Goal: Transaction & Acquisition: Purchase product/service

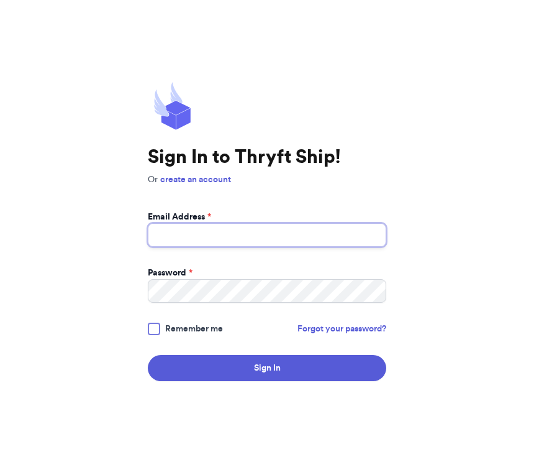
click at [250, 247] on input "Email Address *" at bounding box center [267, 235] width 239 height 24
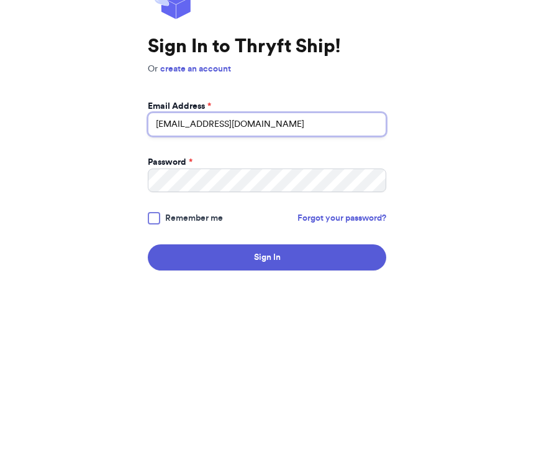
type input "meganitha97@gmail.com"
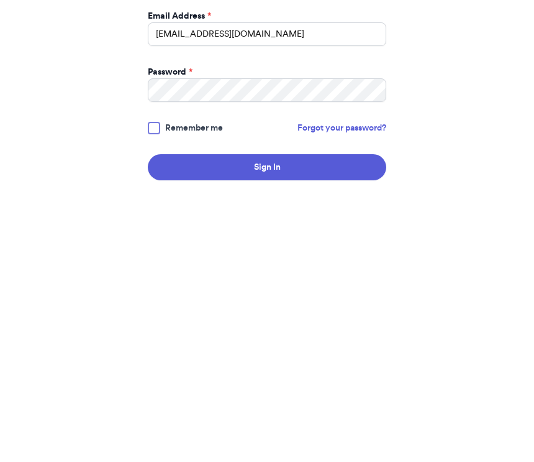
click at [301, 355] on button "Sign In" at bounding box center [267, 368] width 239 height 26
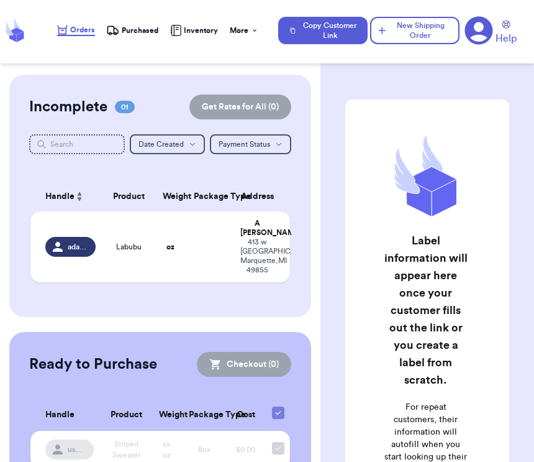
scroll to position [12, 0]
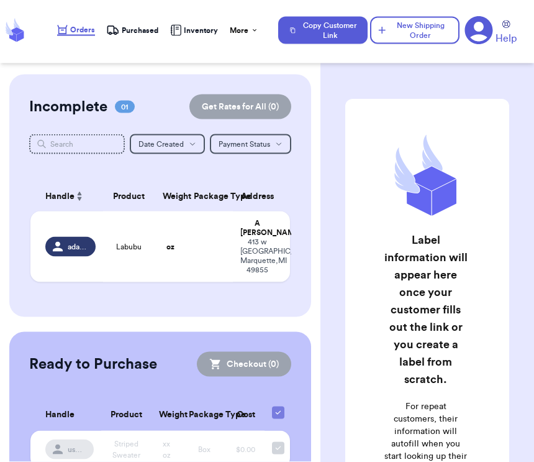
click at [155, 282] on td "oz" at bounding box center [170, 246] width 31 height 71
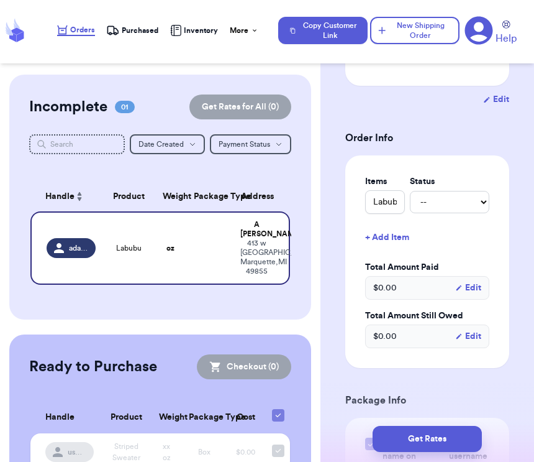
scroll to position [281, 0]
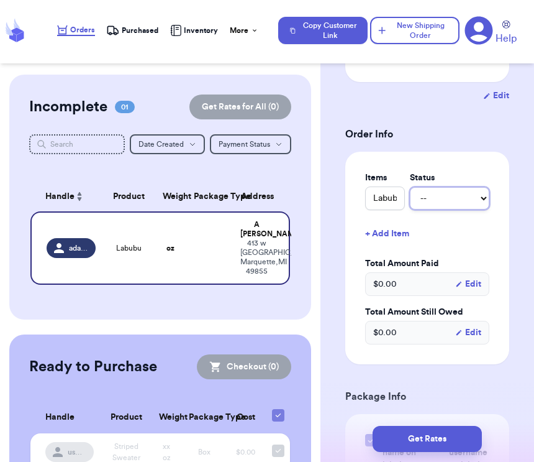
click at [432, 199] on select "-- Paid Owes" at bounding box center [450, 198] width 80 height 22
select select "paid"
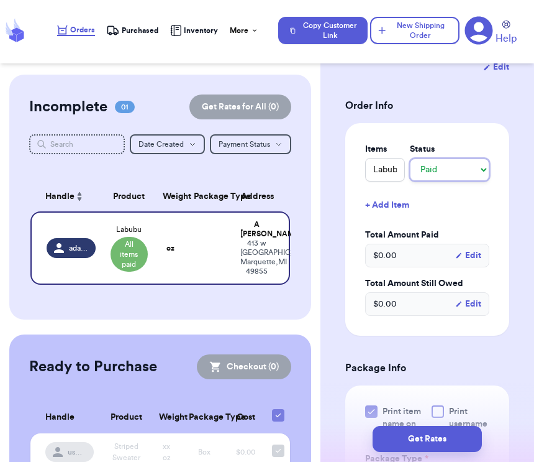
scroll to position [313, 0]
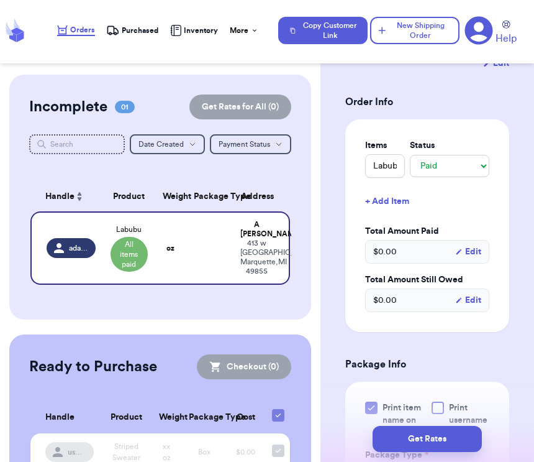
click at [421, 244] on div "$ 0.00 Edit" at bounding box center [427, 252] width 124 height 24
click at [468, 250] on button "Edit" at bounding box center [468, 251] width 26 height 12
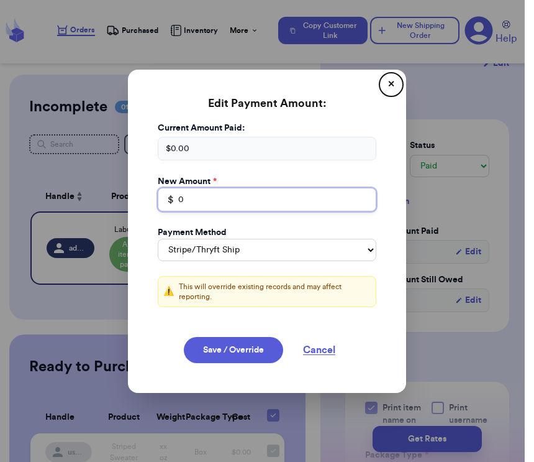
click at [196, 197] on input "0" at bounding box center [267, 200] width 219 height 24
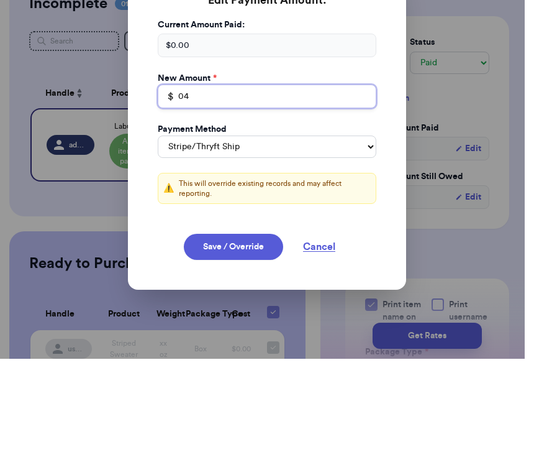
type input "0"
type input "4"
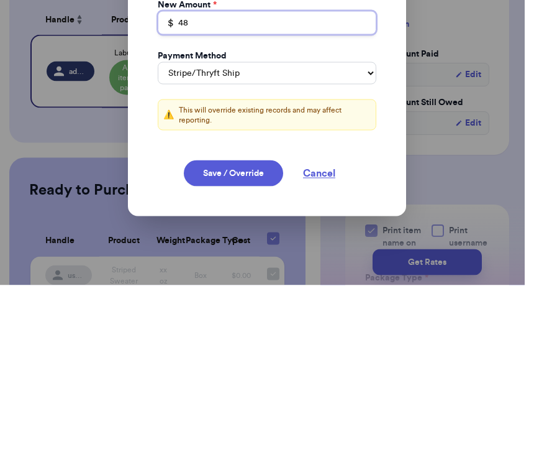
type input "48"
click at [260, 337] on button "Save / Override" at bounding box center [233, 350] width 99 height 26
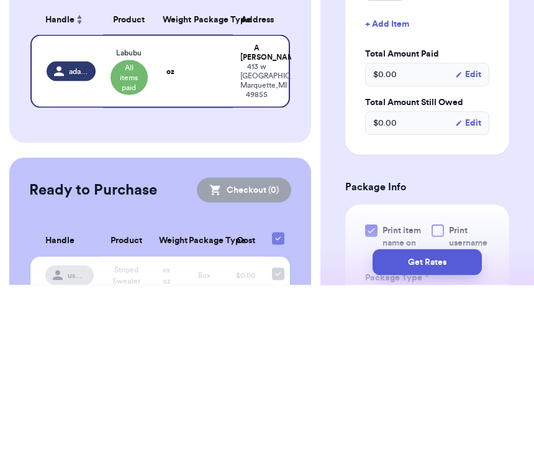
type input "48"
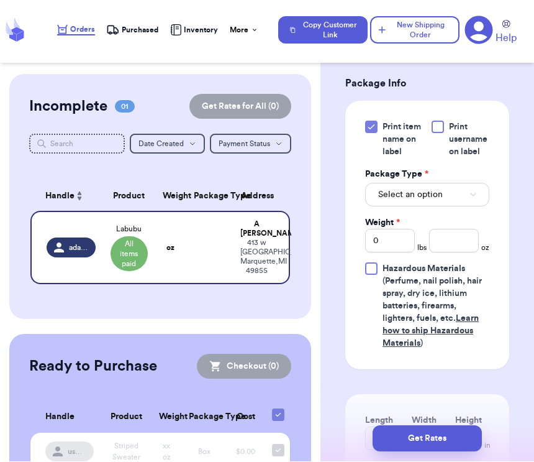
scroll to position [596, 0]
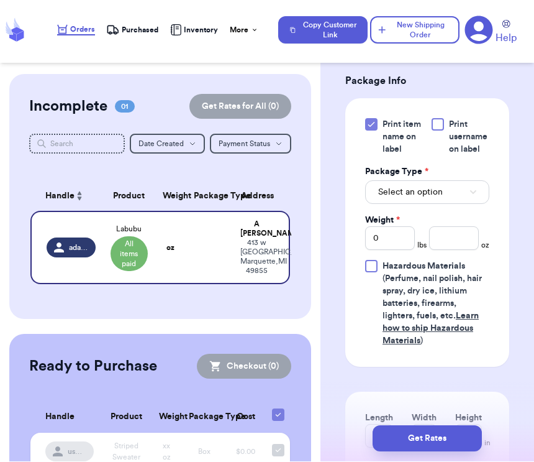
click at [471, 189] on button "Select an option" at bounding box center [427, 193] width 124 height 24
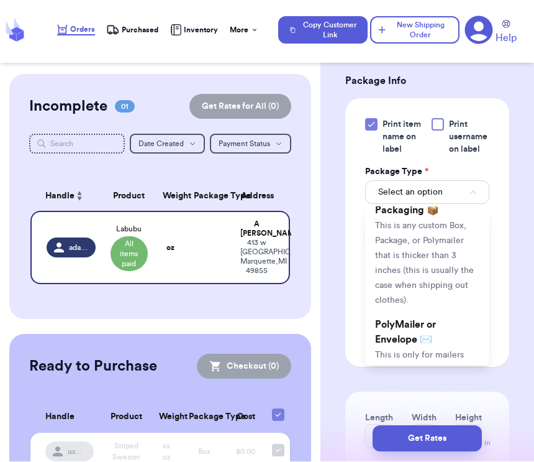
scroll to position [45, 0]
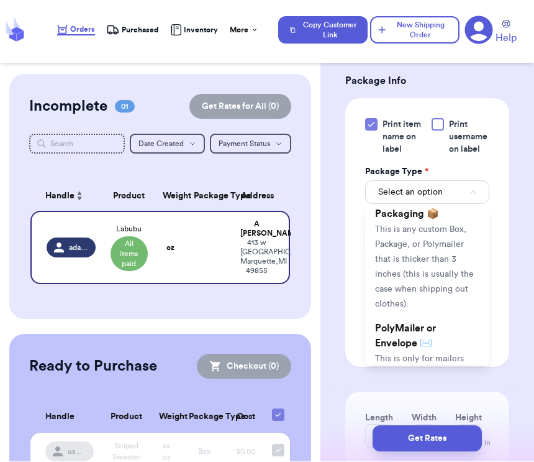
click at [454, 242] on span "This is any custom Box, Package, or Polymailer that is thicker than 3 inches (t…" at bounding box center [424, 267] width 99 height 83
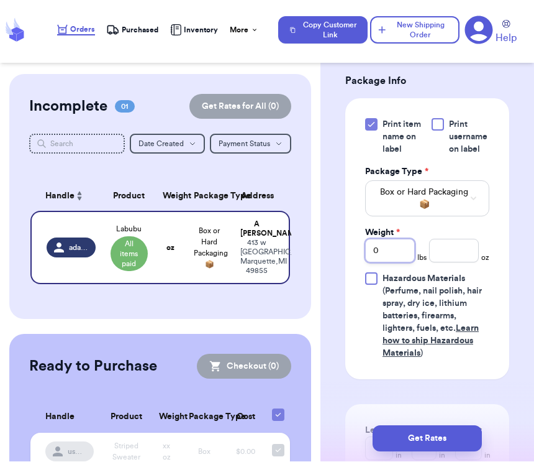
click at [405, 241] on input "0" at bounding box center [390, 251] width 50 height 24
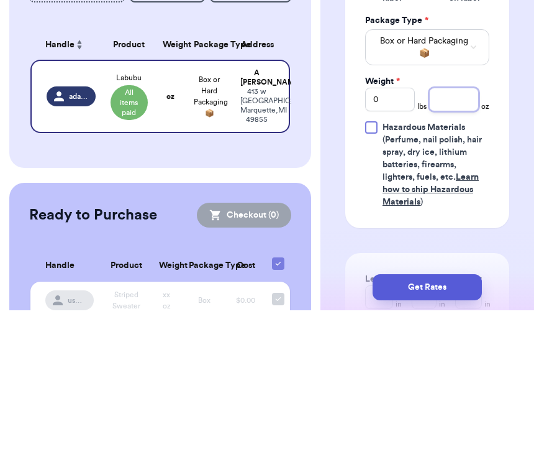
click at [454, 239] on input "number" at bounding box center [454, 251] width 50 height 24
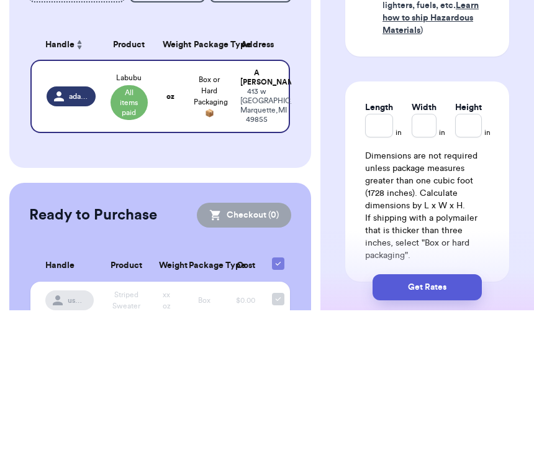
scroll to position [770, 0]
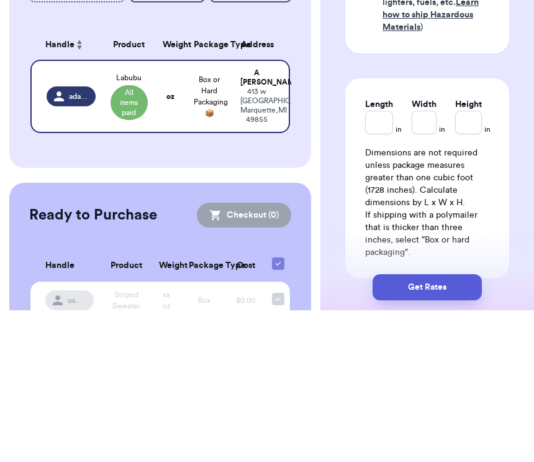
type input "0.500"
click at [382, 262] on input "Length" at bounding box center [379, 274] width 28 height 24
type input "9"
click at [435, 262] on input "Width *" at bounding box center [433, 274] width 31 height 24
type input "7"
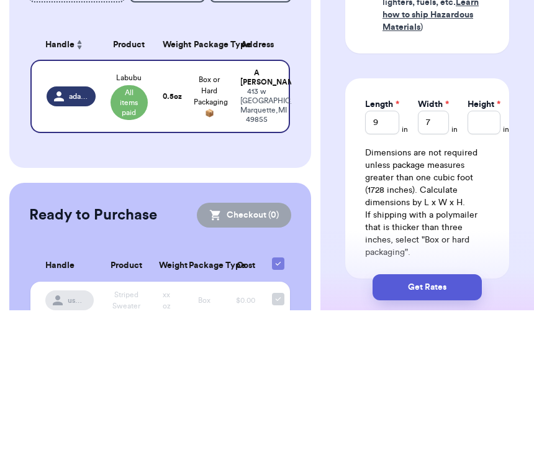
click at [482, 250] on label "Height *" at bounding box center [484, 256] width 33 height 12
click at [482, 262] on input "Height *" at bounding box center [484, 274] width 33 height 24
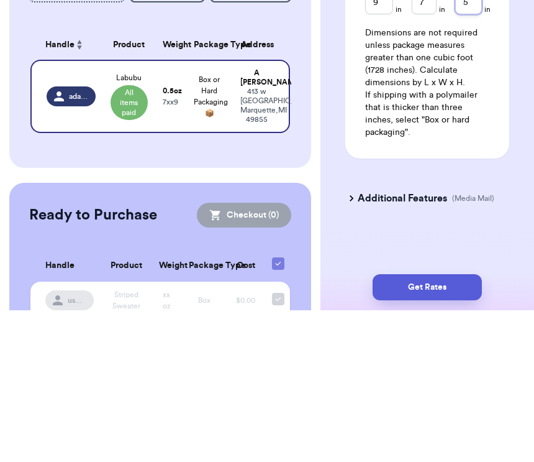
scroll to position [905, 0]
type input "5"
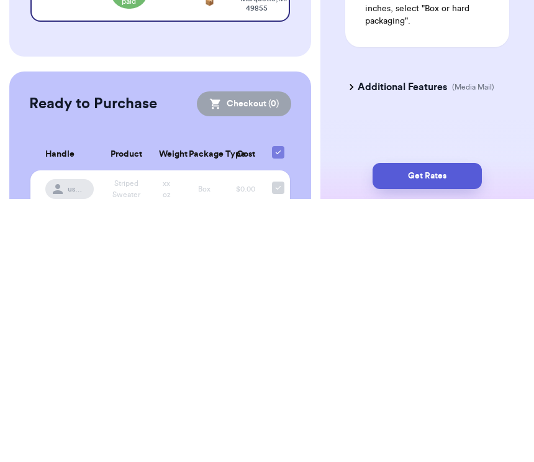
click at [362, 335] on div "Additional Features (Media Mail)" at bounding box center [420, 350] width 164 height 30
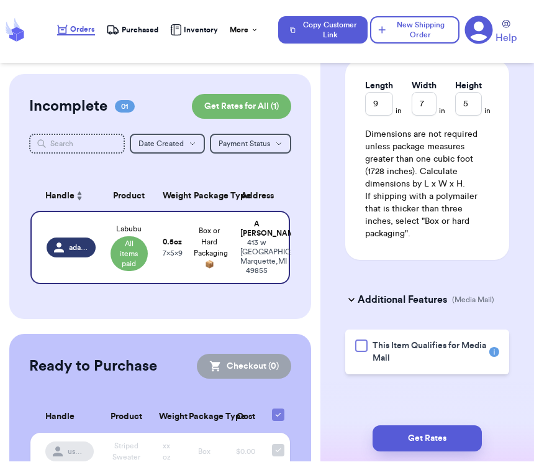
scroll to position [955, 0]
click at [455, 426] on button "Get Rates" at bounding box center [427, 439] width 109 height 26
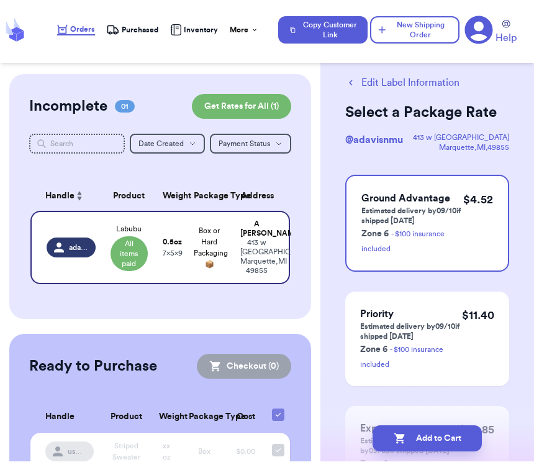
scroll to position [6, 0]
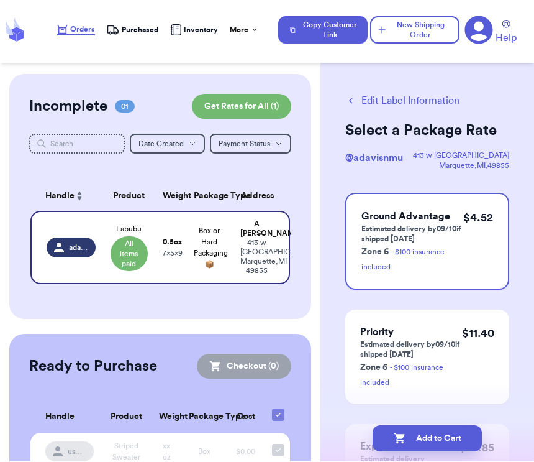
click at [463, 238] on p "Estimated delivery by 09/10 if shipped today" at bounding box center [413, 234] width 102 height 20
click at [467, 426] on button "Add to Cart" at bounding box center [427, 439] width 109 height 26
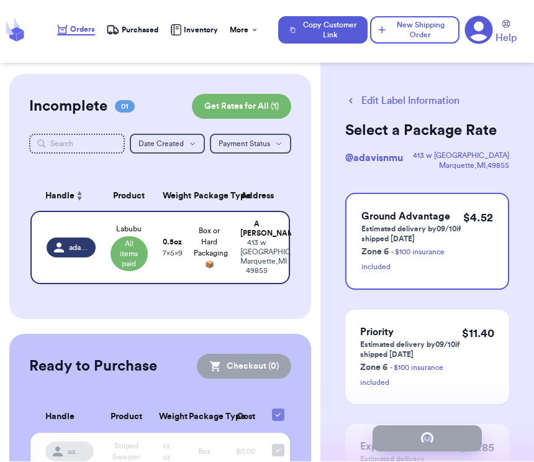
checkbox input "true"
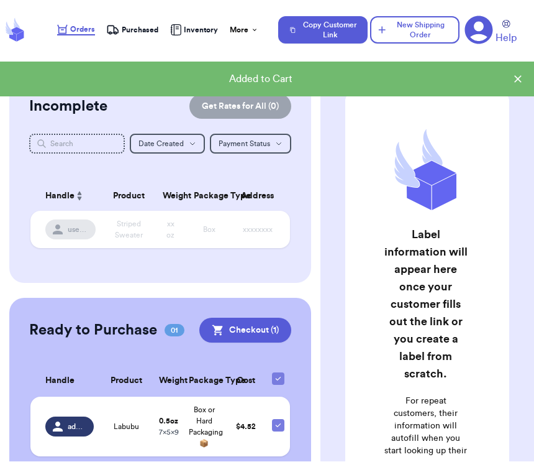
click at [199, 343] on button "Checkout ( 1 )" at bounding box center [245, 330] width 92 height 25
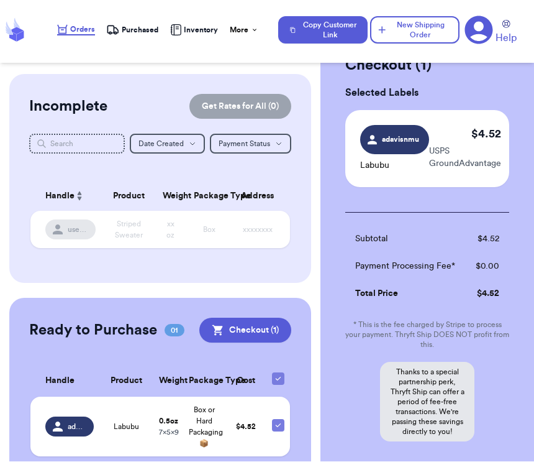
scroll to position [0, 0]
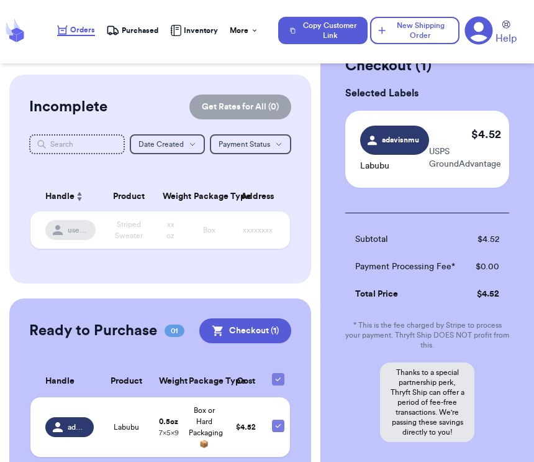
click at [386, 132] on span "adavisnmu" at bounding box center [394, 140] width 69 height 29
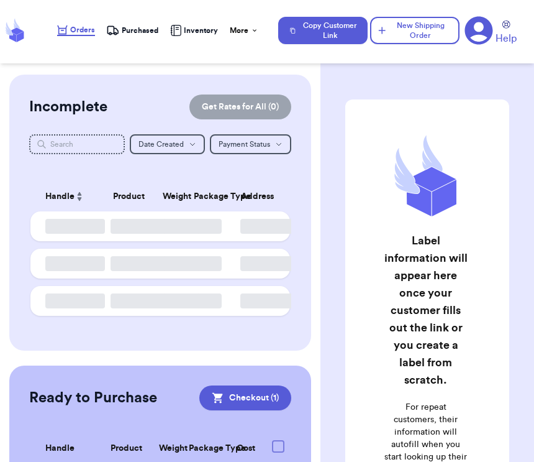
checkbox input "true"
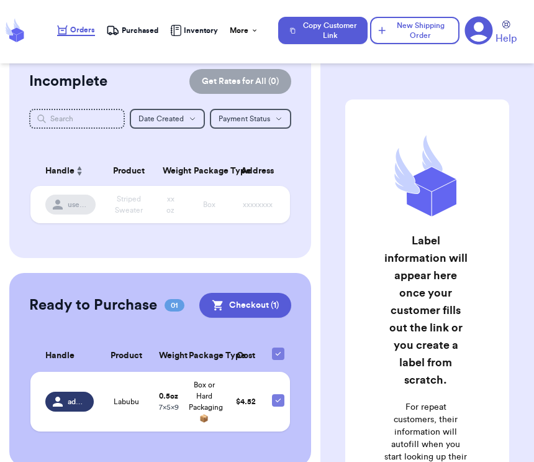
scroll to position [24, 0]
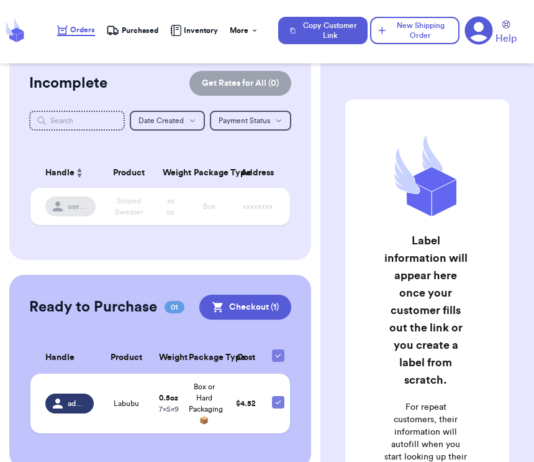
click at [86, 401] on div "adavisnmu" at bounding box center [69, 403] width 48 height 20
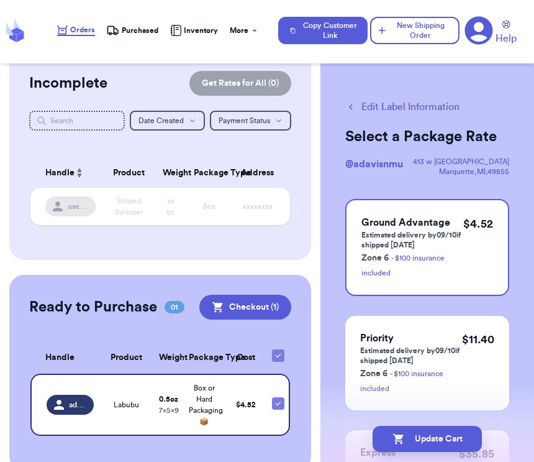
click at [75, 409] on span "adavisnmu" at bounding box center [77, 405] width 17 height 10
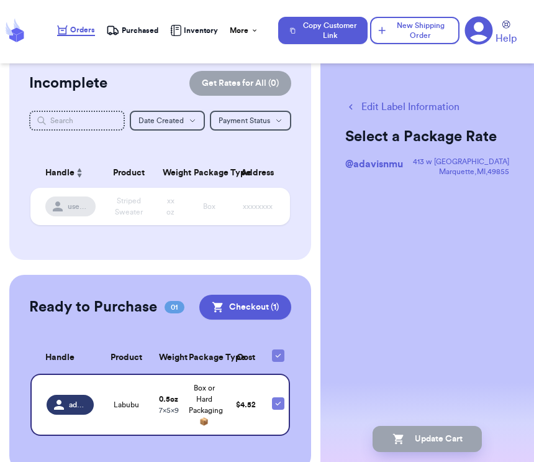
click at [70, 409] on span "adavisnmu" at bounding box center [77, 405] width 17 height 10
click at [64, 409] on icon at bounding box center [59, 405] width 10 height 10
click at [63, 406] on div "adavisnmu" at bounding box center [70, 405] width 47 height 20
click at [73, 409] on span "adavisnmu" at bounding box center [77, 405] width 17 height 10
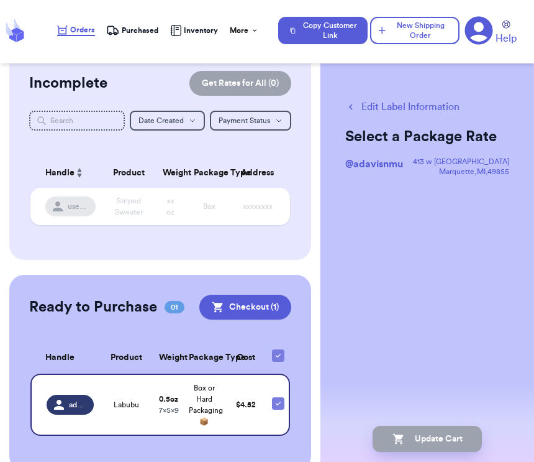
click at [281, 408] on icon at bounding box center [278, 403] width 10 height 10
click at [278, 397] on input "checkbox" at bounding box center [278, 396] width 1 height 1
checkbox input "false"
click at [270, 407] on td at bounding box center [277, 404] width 25 height 62
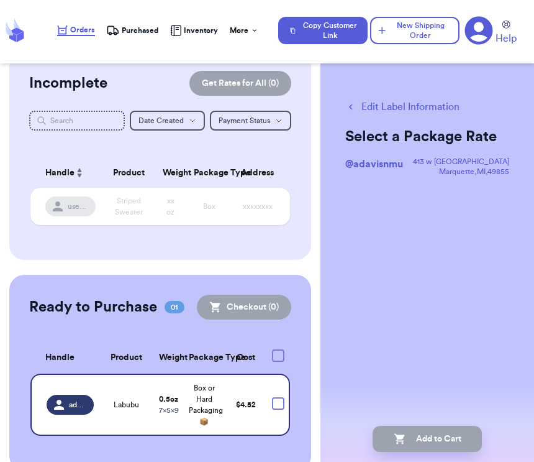
click at [69, 408] on span "adavisnmu" at bounding box center [77, 405] width 17 height 10
click at [53, 414] on div "adavisnmu" at bounding box center [70, 405] width 47 height 20
click at [64, 409] on icon at bounding box center [59, 405] width 10 height 10
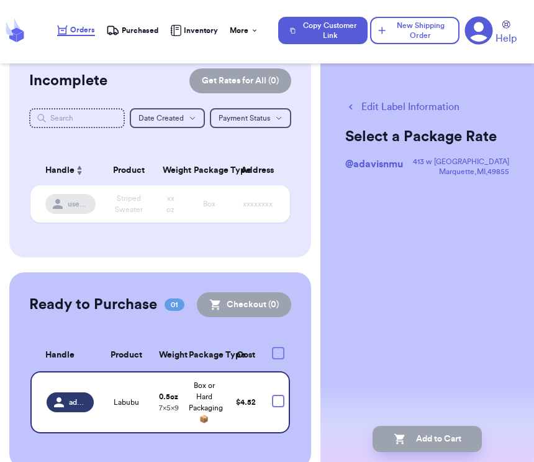
scroll to position [26, 0]
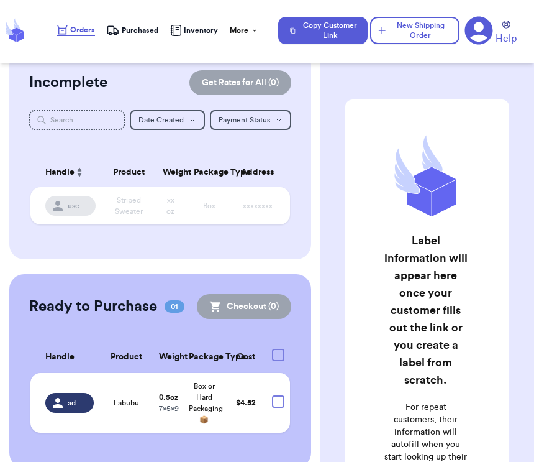
scroll to position [24, 0]
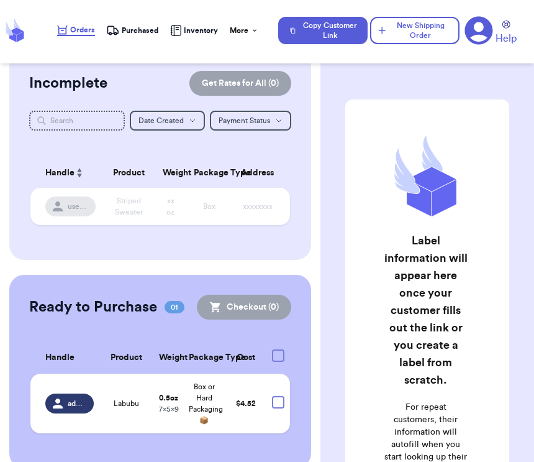
click at [83, 408] on span "adavisnmu" at bounding box center [77, 403] width 18 height 10
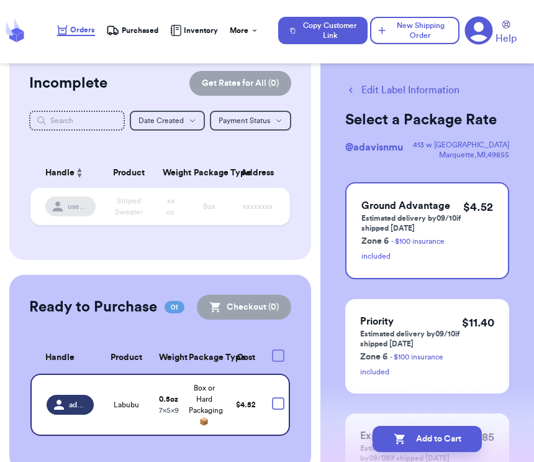
scroll to position [2, 0]
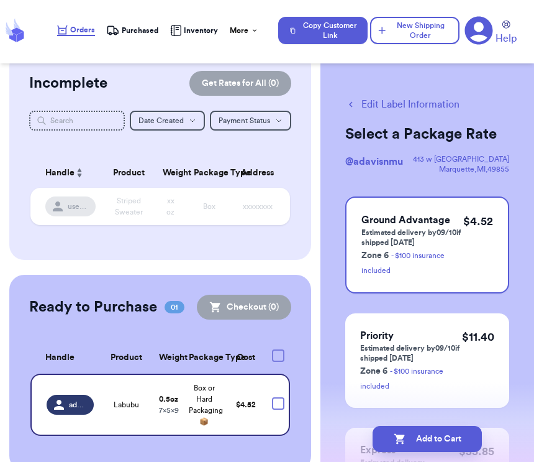
click at [356, 101] on icon "button" at bounding box center [350, 104] width 11 height 11
select select "paid"
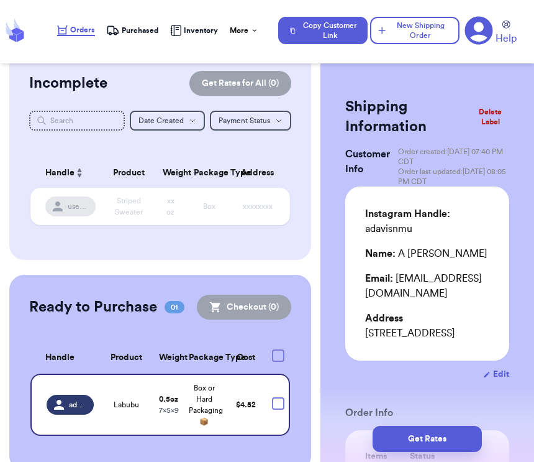
checkbox input "true"
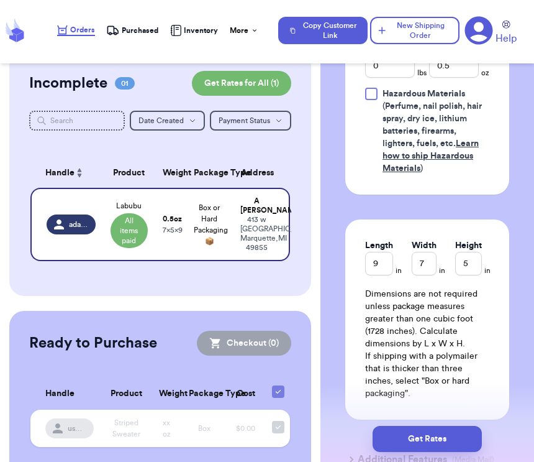
scroll to position [778, 0]
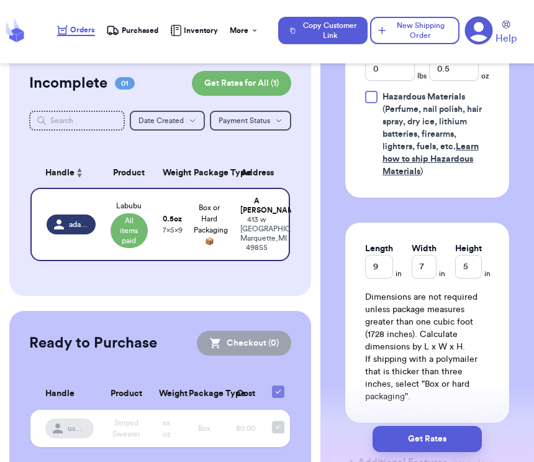
click at [505, 441] on div "Get Rates" at bounding box center [428, 439] width 214 height 46
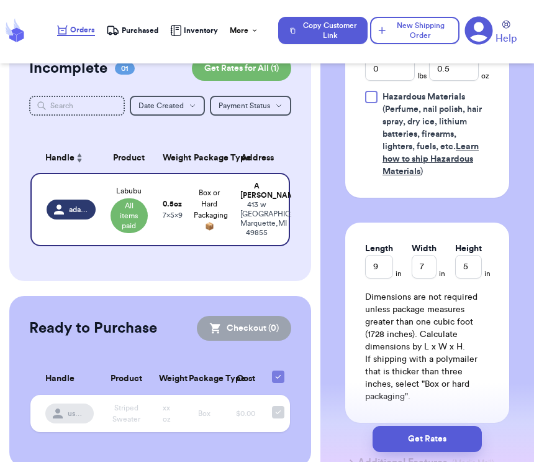
scroll to position [37, 0]
